Goal: Task Accomplishment & Management: Use online tool/utility

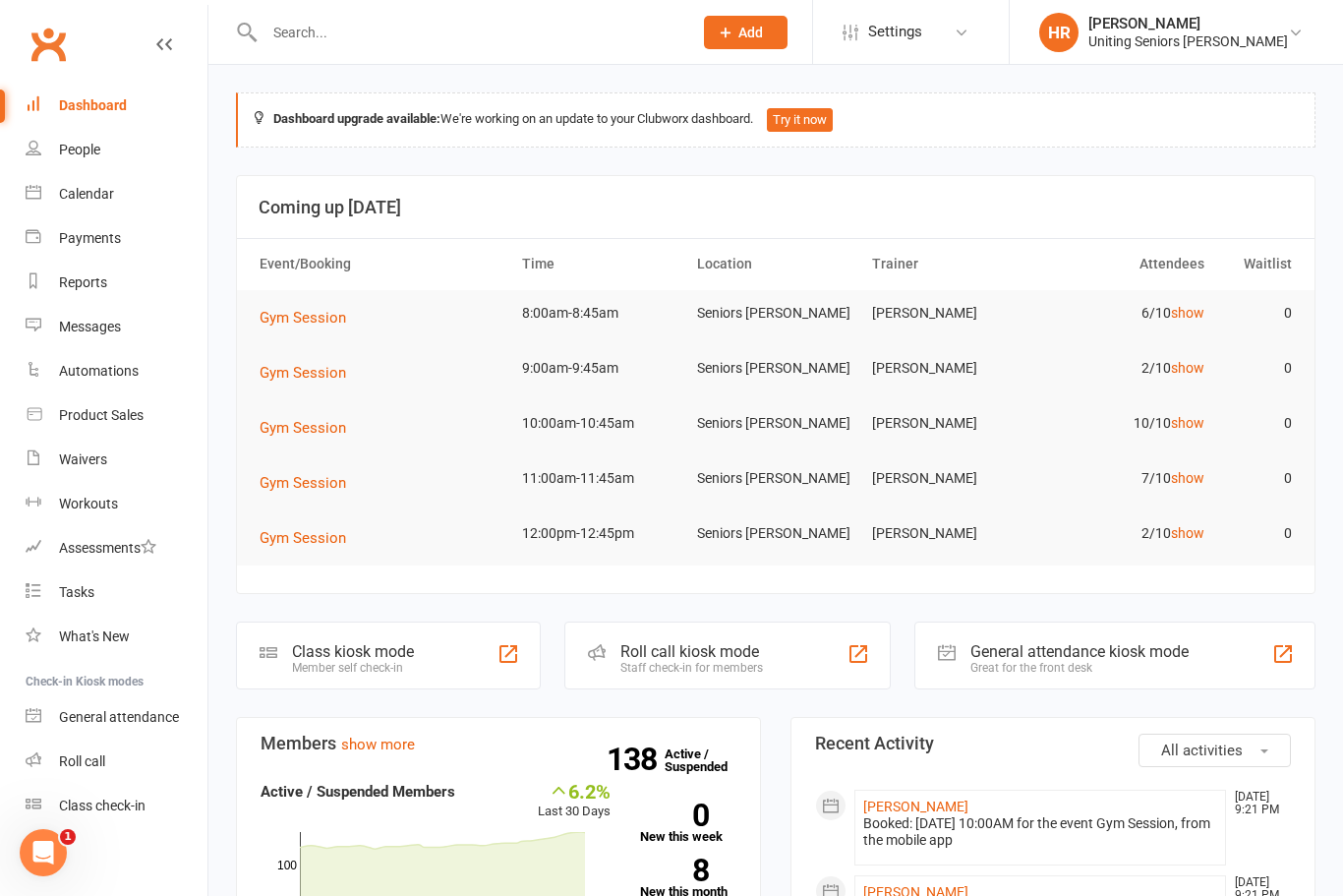
click at [1192, 309] on link "show" at bounding box center [1188, 312] width 34 height 16
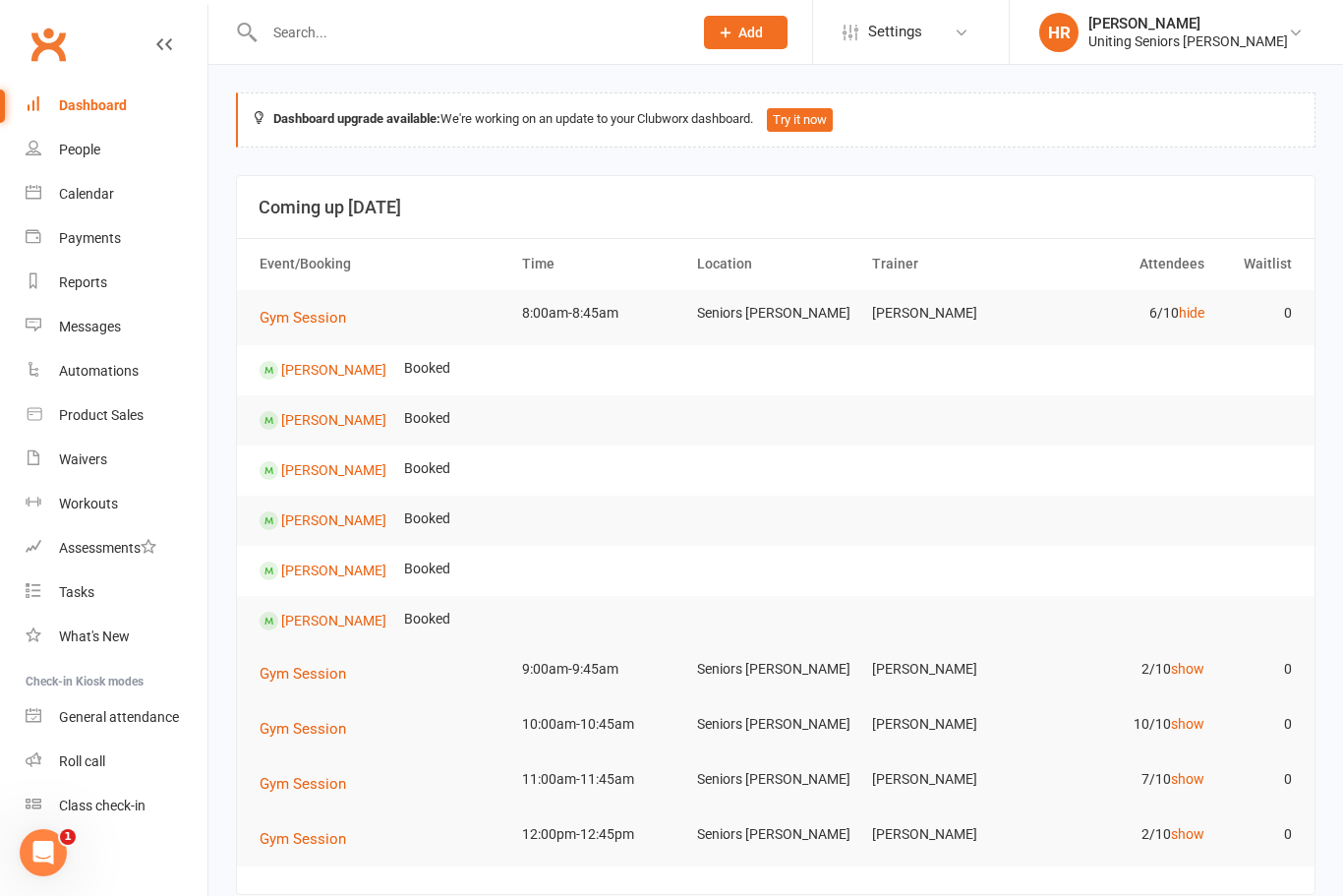
click at [1169, 301] on td "6/10 hide" at bounding box center [1126, 313] width 175 height 46
click at [1200, 316] on link "hide" at bounding box center [1192, 312] width 26 height 16
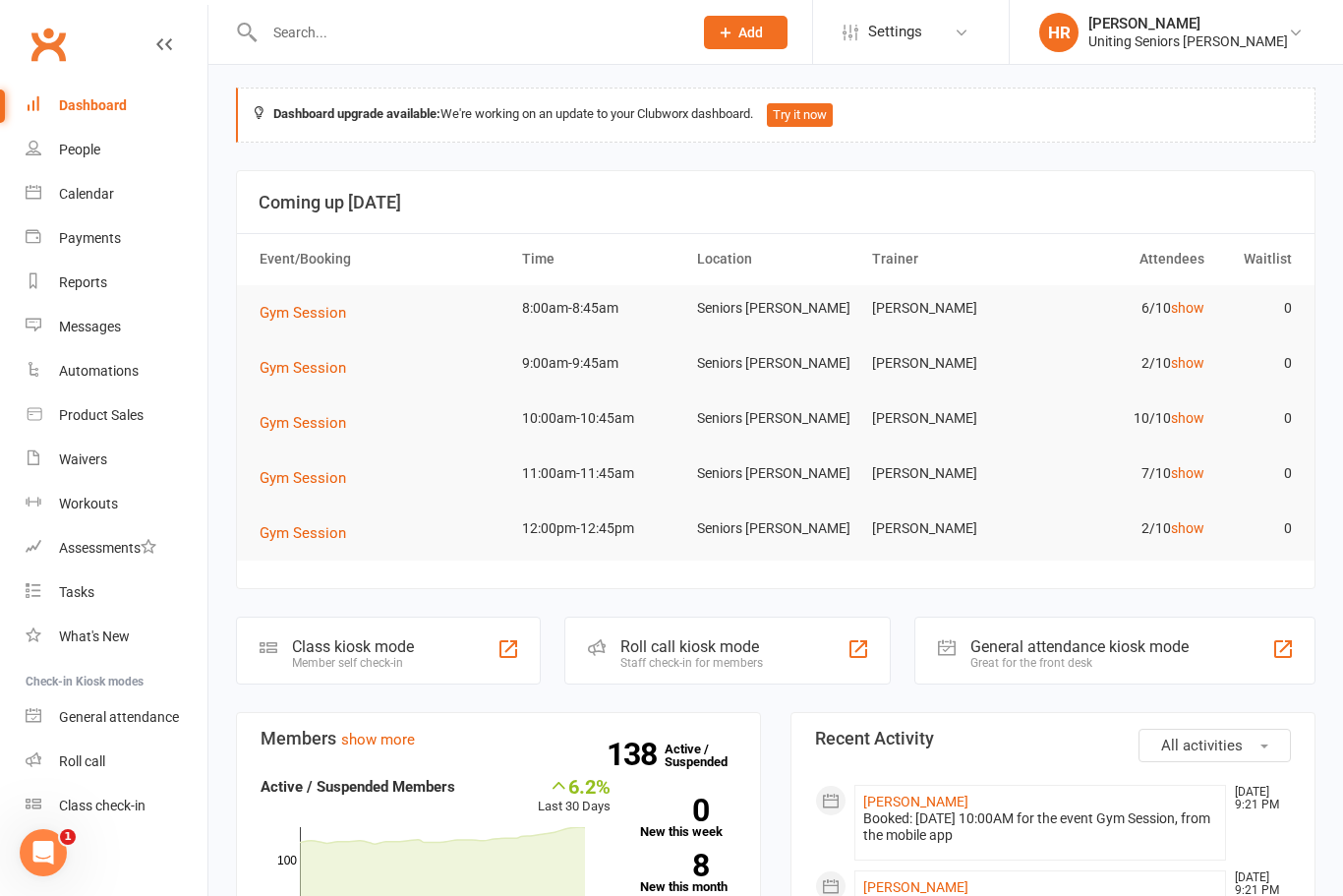
scroll to position [6, 0]
click at [1190, 378] on td "2/10 show" at bounding box center [1126, 362] width 175 height 46
click at [1193, 354] on link "show" at bounding box center [1188, 362] width 34 height 16
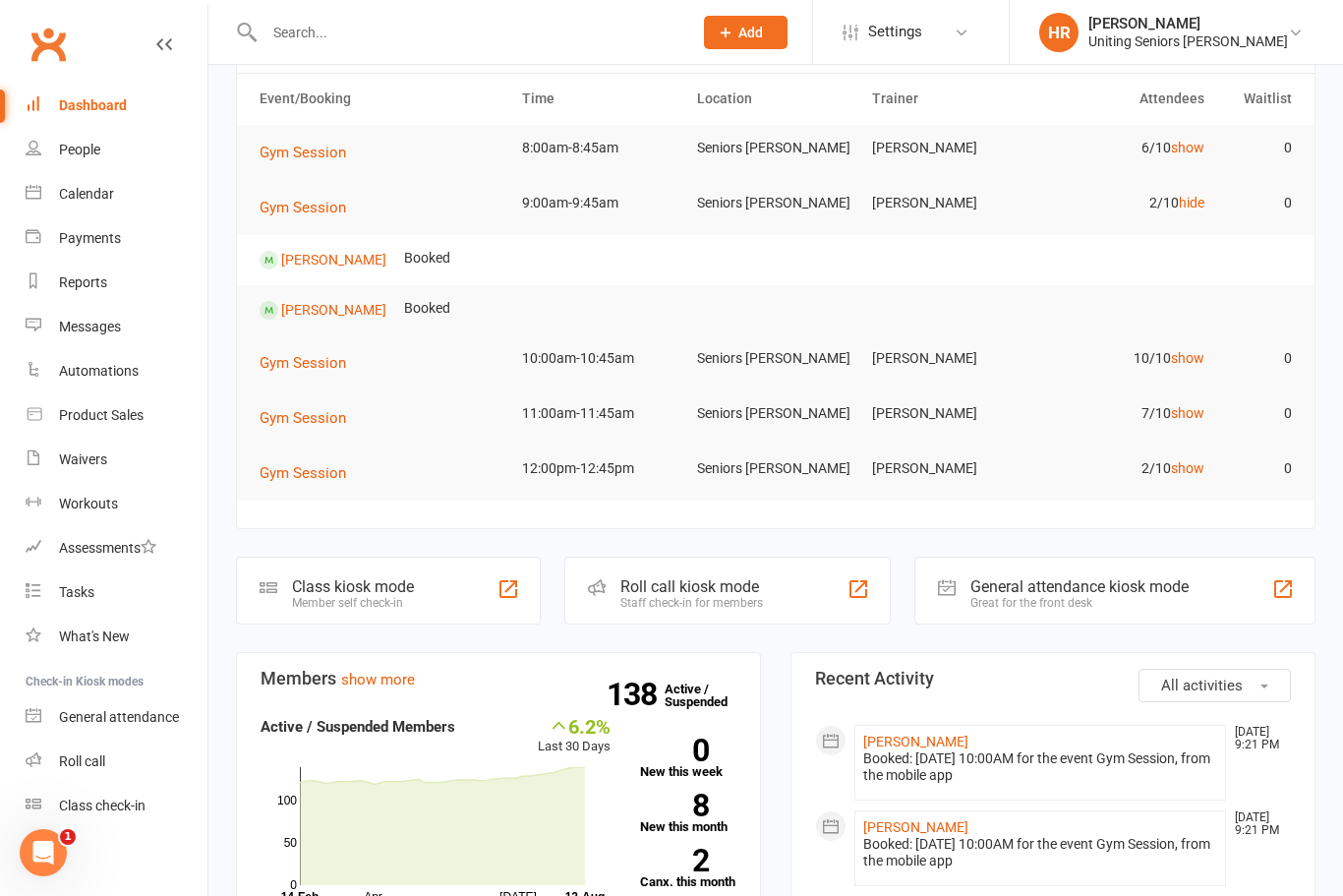
scroll to position [172, 0]
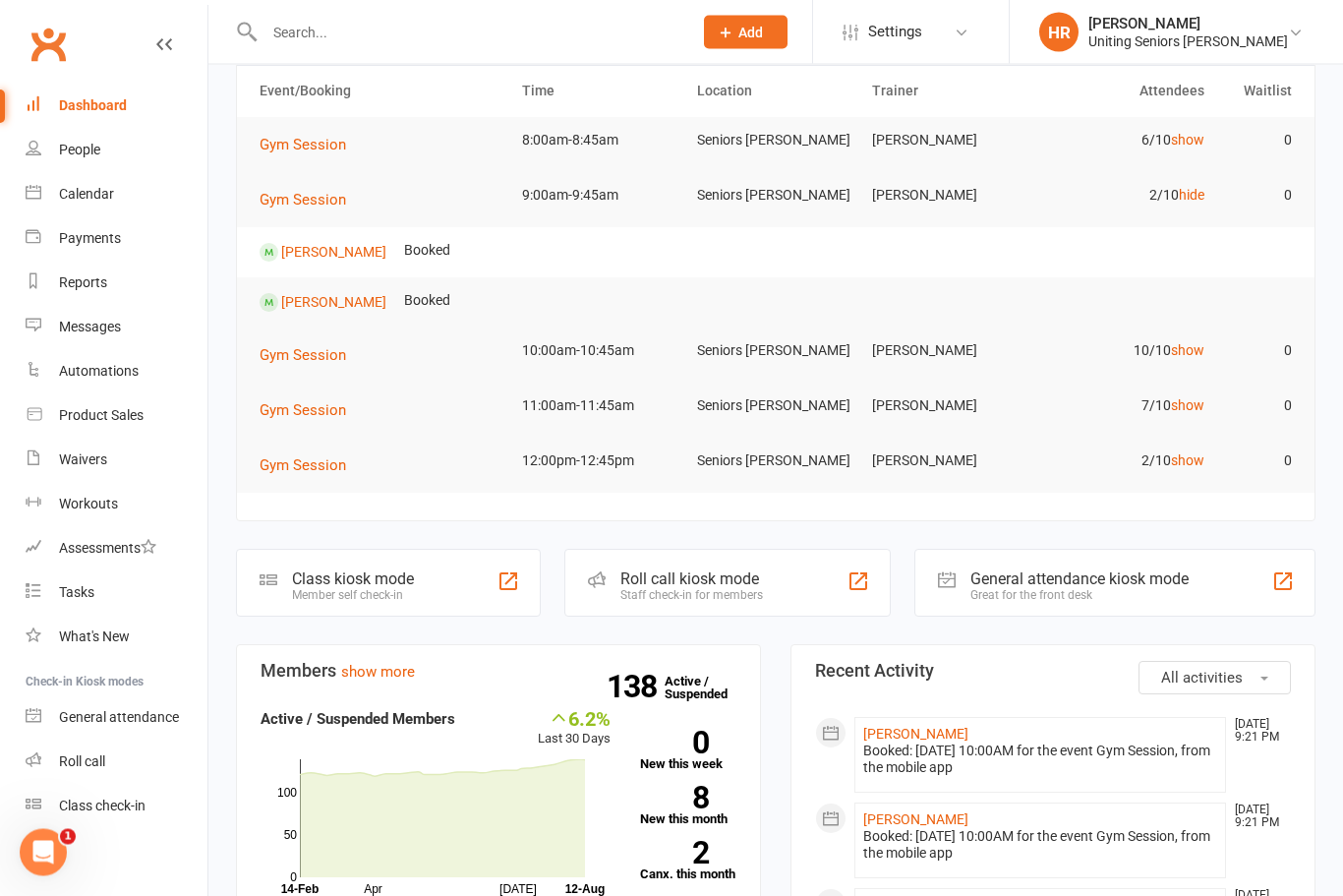
click at [704, 576] on div "Roll call kiosk mode" at bounding box center [692, 579] width 142 height 19
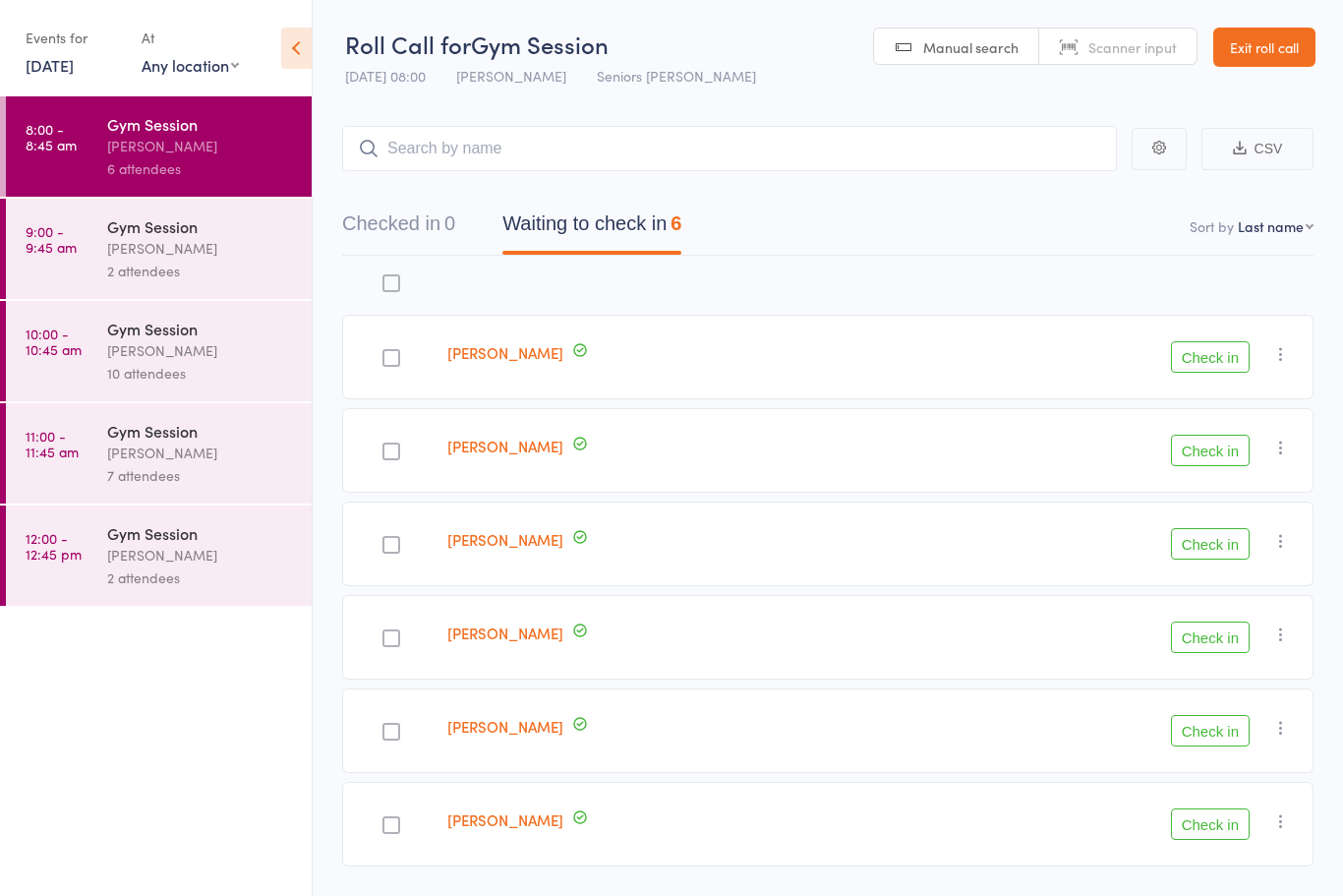
click at [1204, 638] on button "Check in" at bounding box center [1211, 637] width 79 height 32
click at [400, 446] on label at bounding box center [391, 452] width 18 height 21
click at [386, 446] on input "checkbox" at bounding box center [386, 446] width 0 height 0
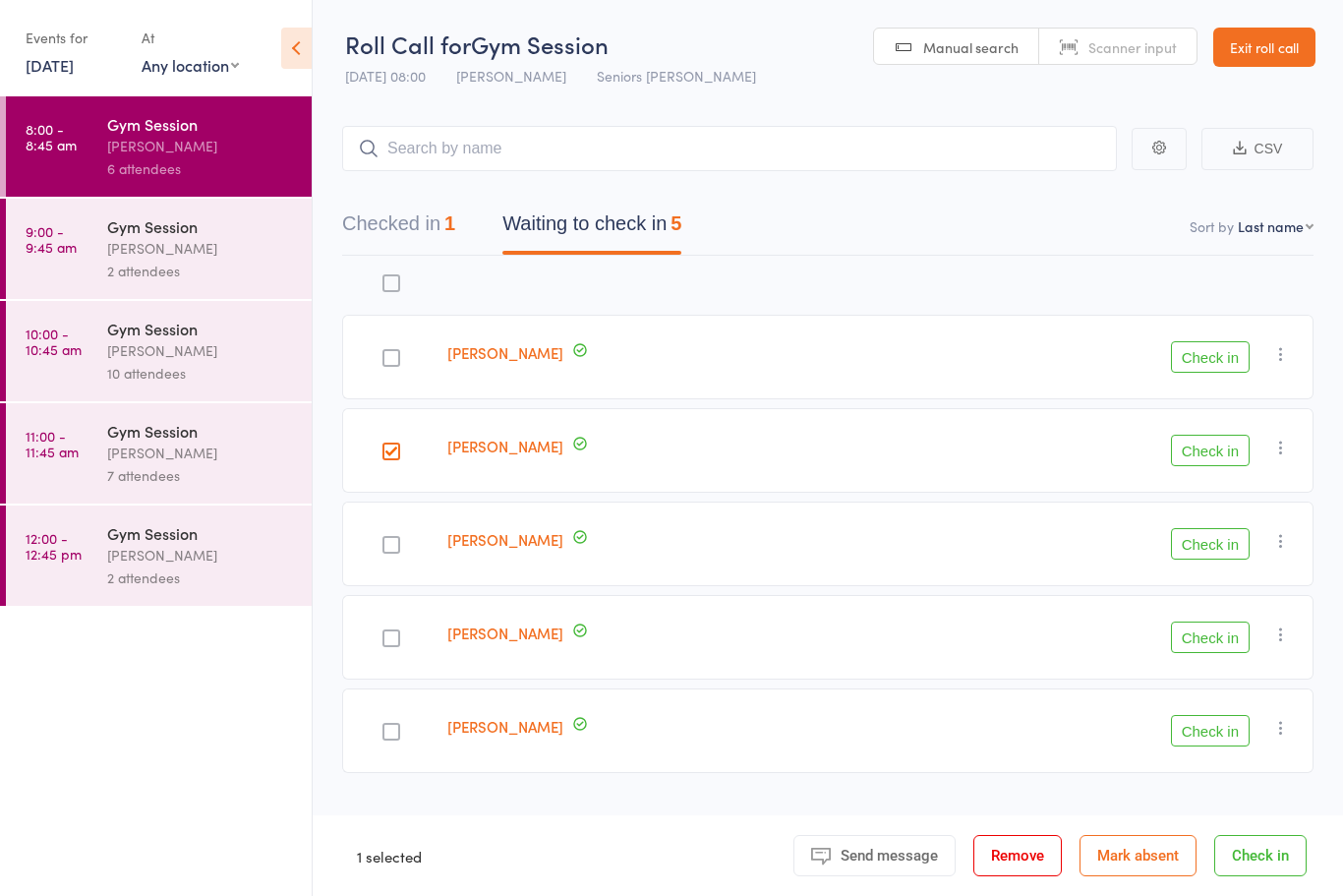
click at [1216, 449] on button "Check in" at bounding box center [1211, 450] width 79 height 32
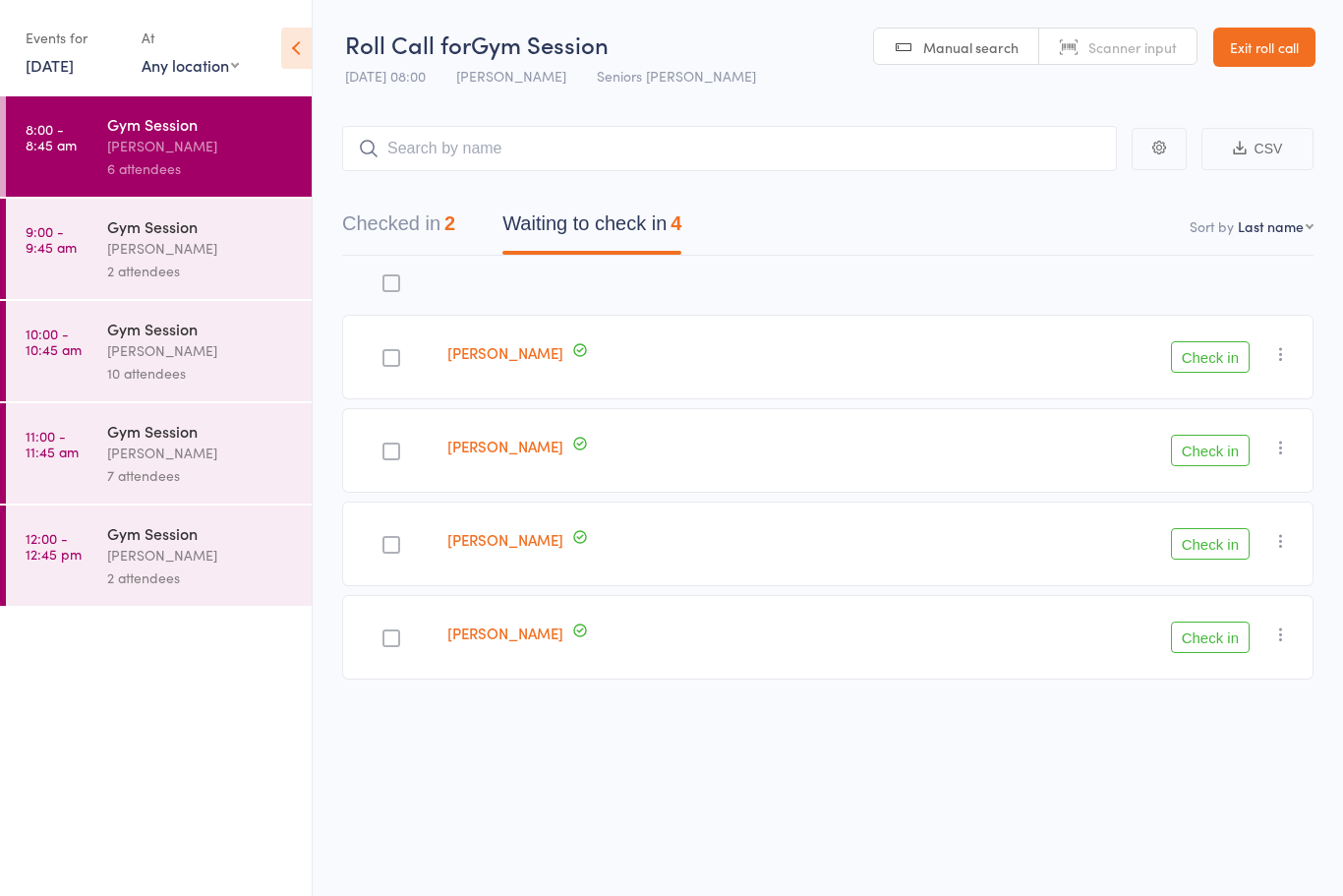
click at [393, 354] on div at bounding box center [391, 358] width 18 height 18
click at [386, 352] on input "checkbox" at bounding box center [386, 352] width 0 height 0
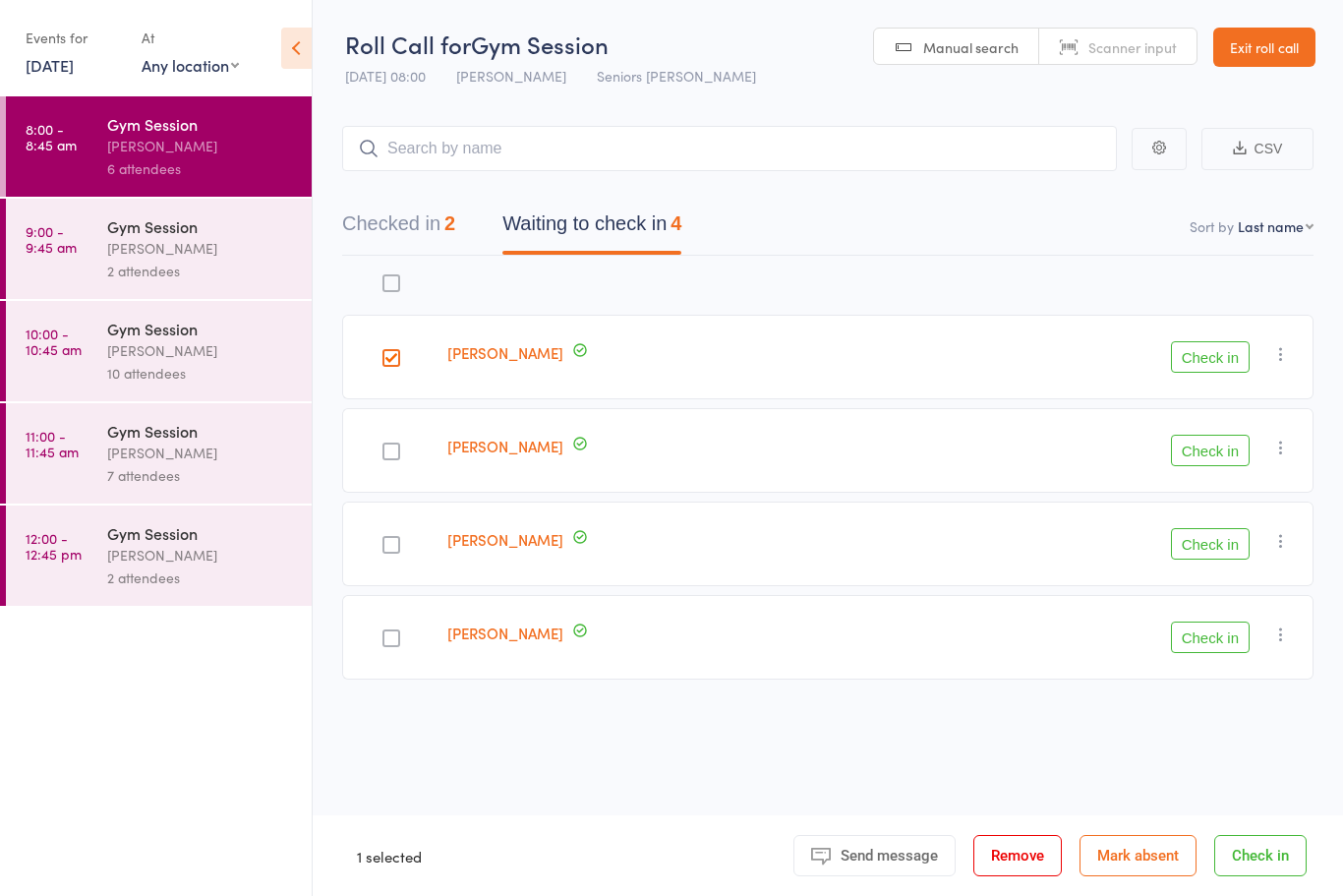
click at [1226, 360] on button "Check in" at bounding box center [1211, 357] width 79 height 32
